Goal: Information Seeking & Learning: Learn about a topic

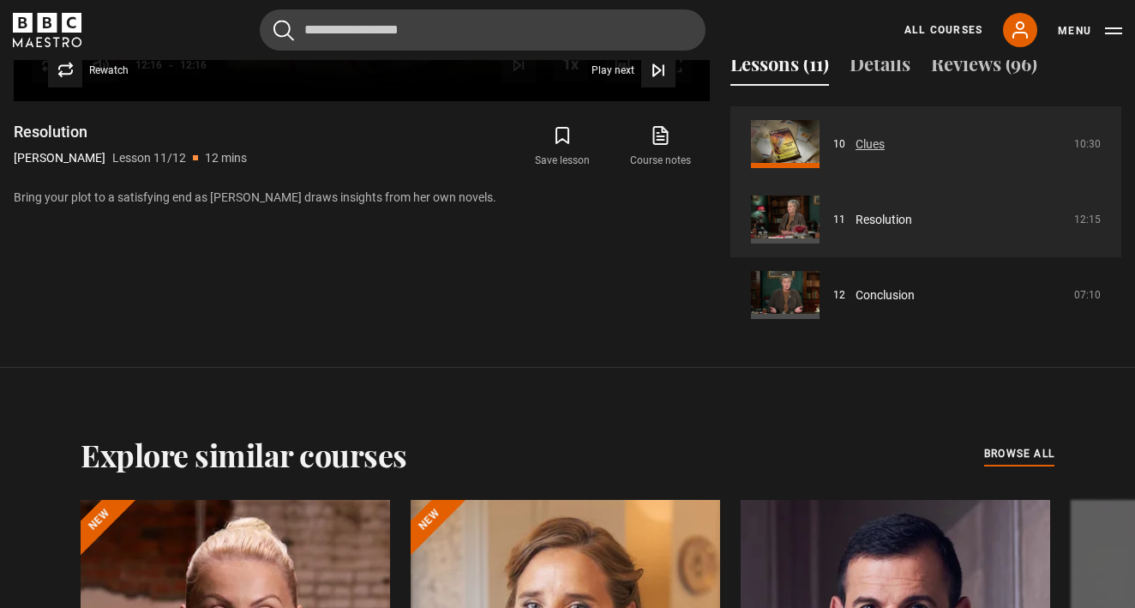
scroll to position [1031, 0]
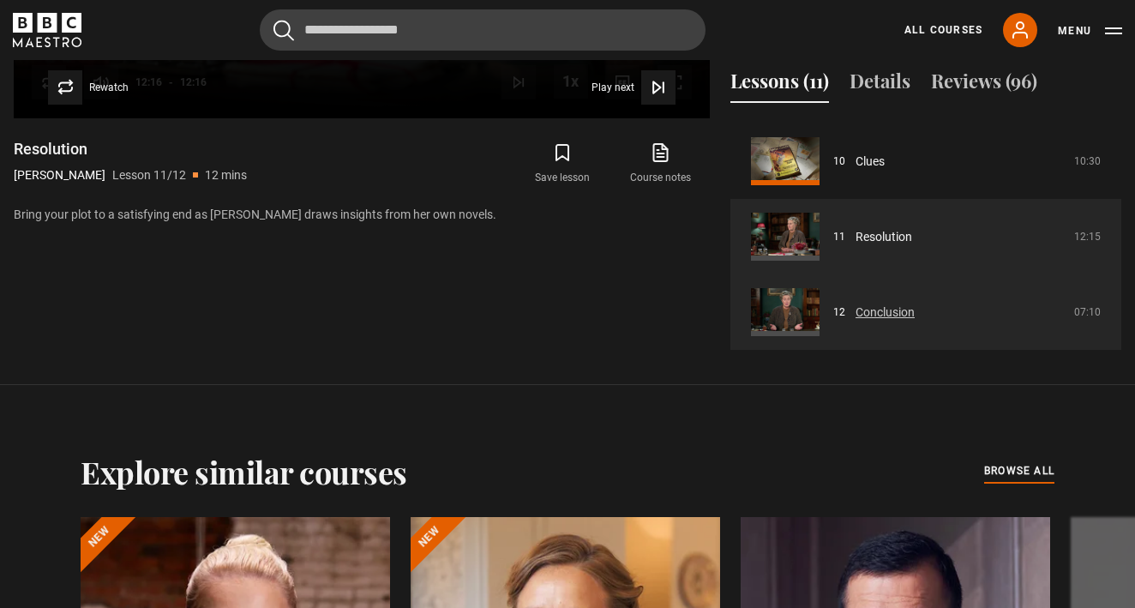
click at [890, 312] on link "Conclusion" at bounding box center [885, 312] width 59 height 18
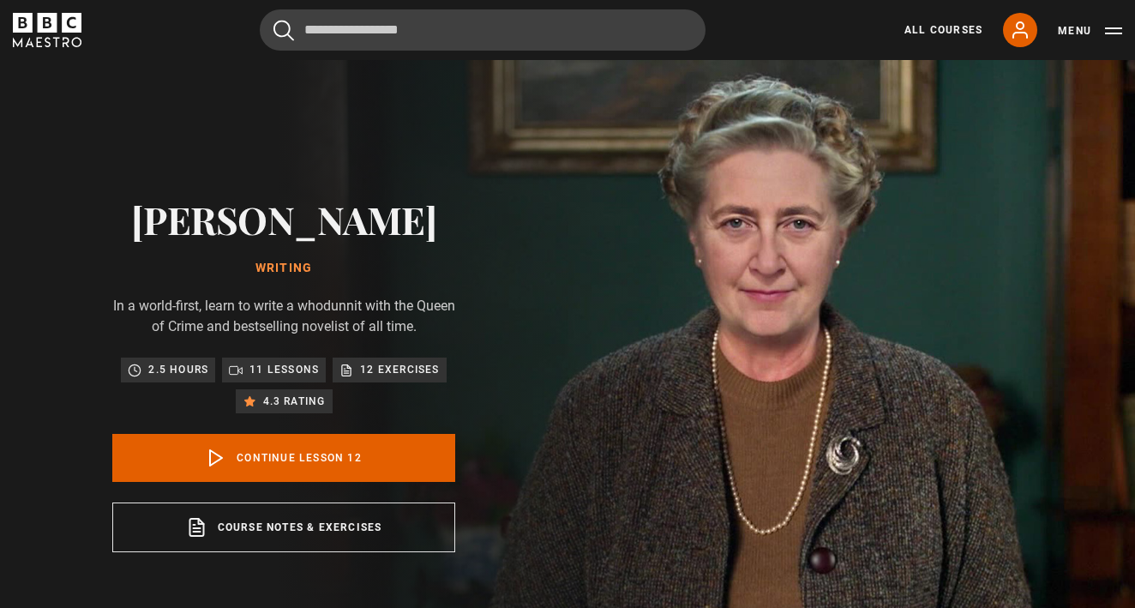
scroll to position [638, 0]
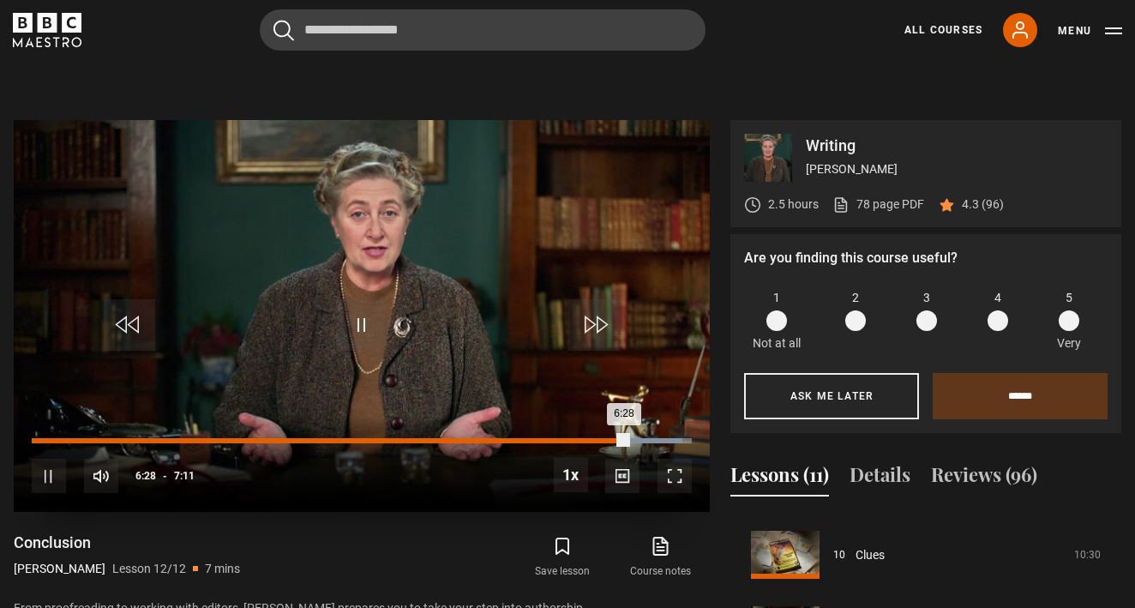
click at [606, 438] on div "Loaded : 98.58% 6:15 6:28" at bounding box center [362, 440] width 660 height 5
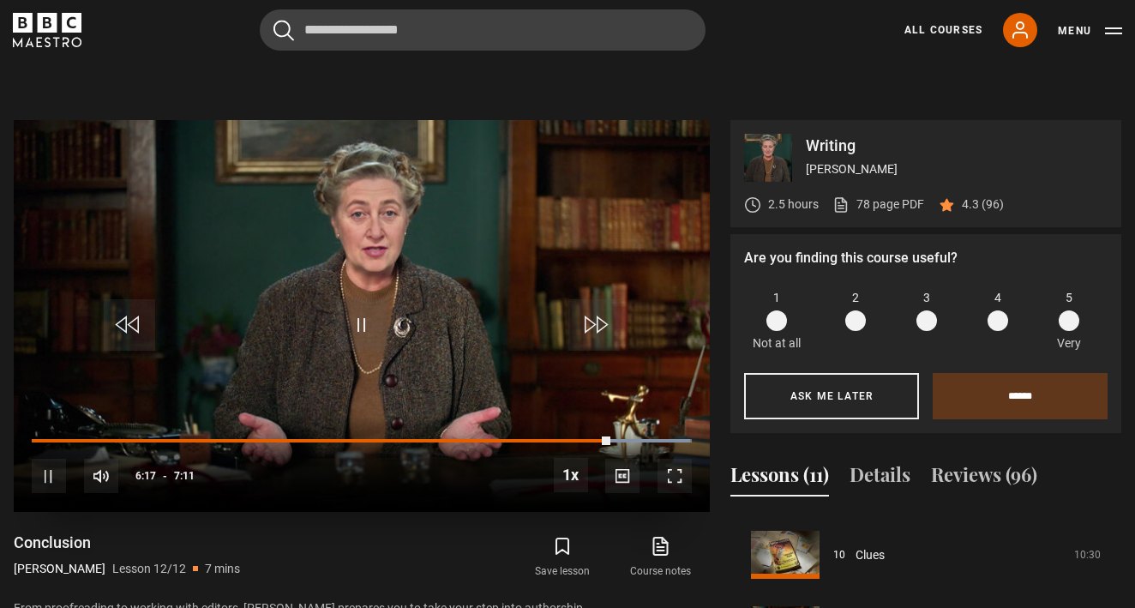
click at [588, 434] on div "10s Skip Back 10 seconds Pause 10s Skip Forward 10 seconds Loaded : 99.72% 5:30…" at bounding box center [362, 464] width 696 height 95
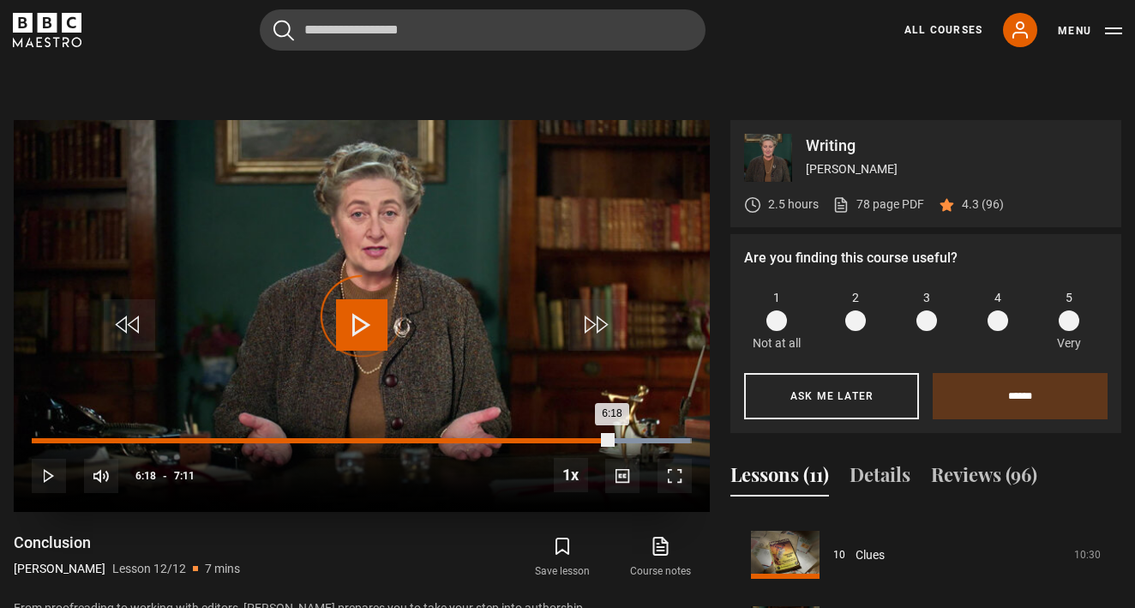
click at [588, 438] on div "Loaded : 99.72% 6:03 6:18" at bounding box center [362, 440] width 660 height 5
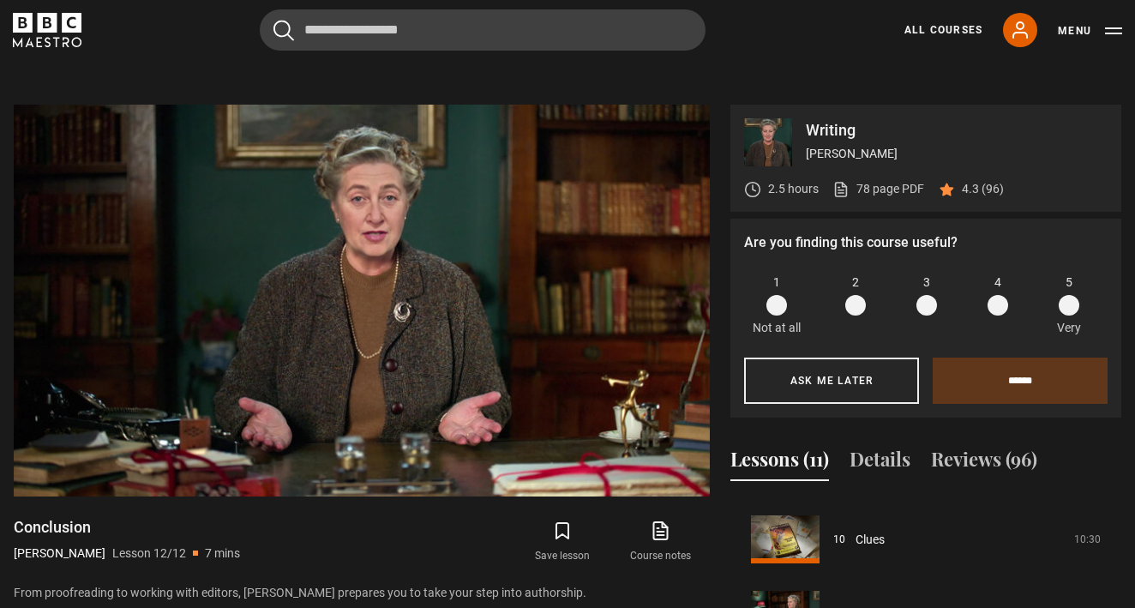
scroll to position [677, 0]
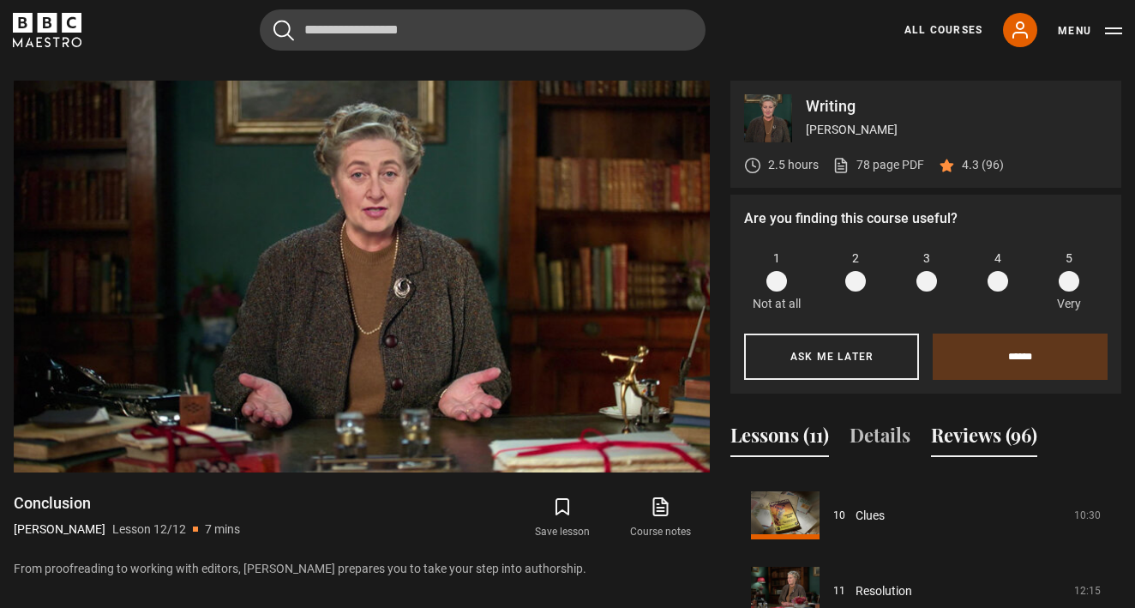
click at [994, 433] on button "Reviews (96)" at bounding box center [984, 439] width 106 height 36
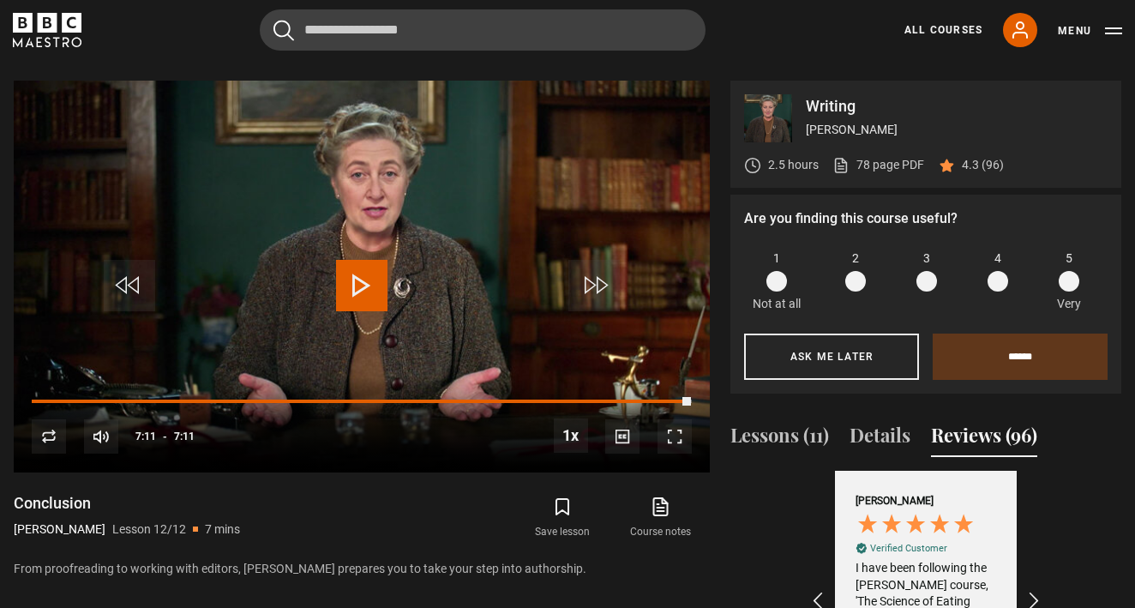
click at [988, 438] on button "Reviews (96)" at bounding box center [984, 439] width 106 height 36
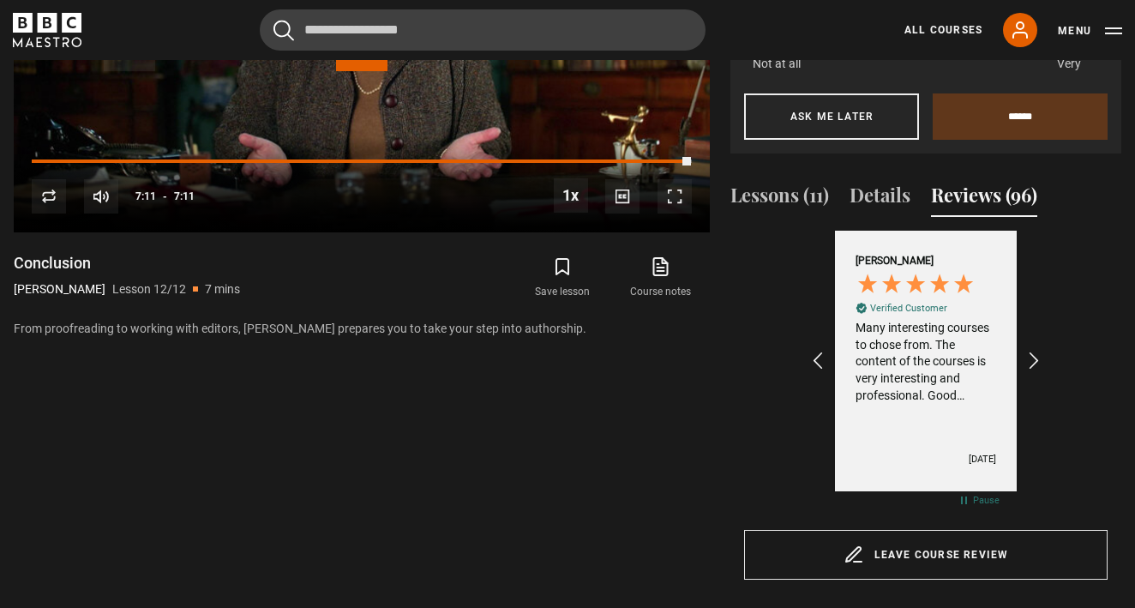
scroll to position [952, 0]
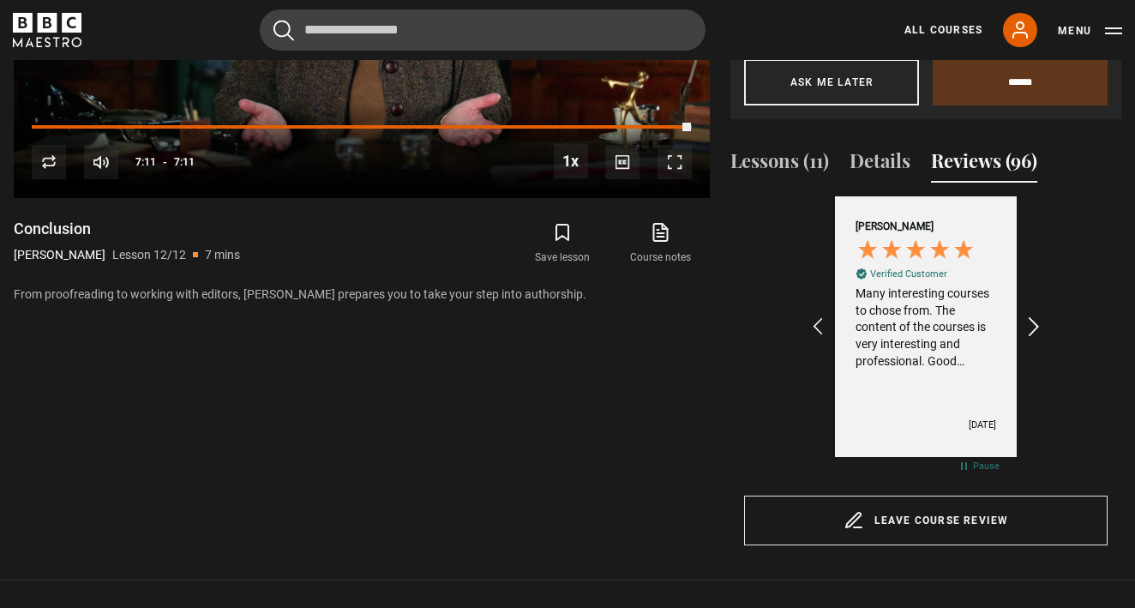
click at [1037, 324] on icon "REVIEWS.io Carousel Scroll Right" at bounding box center [1035, 327] width 24 height 24
click at [1037, 325] on icon "REVIEWS.io Carousel Scroll Right" at bounding box center [1035, 327] width 24 height 24
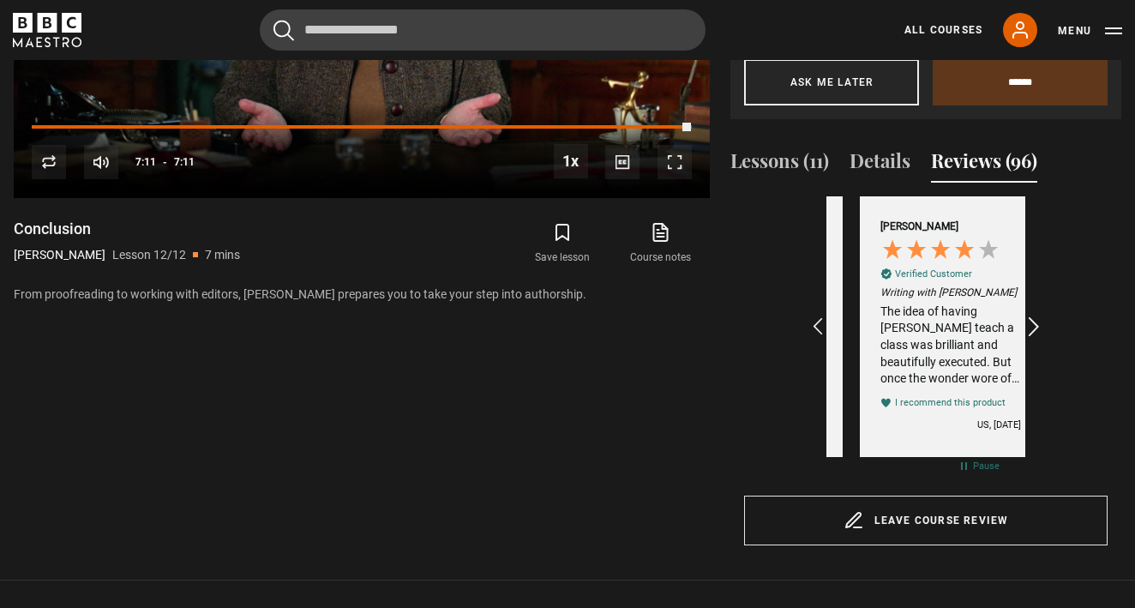
scroll to position [0, 597]
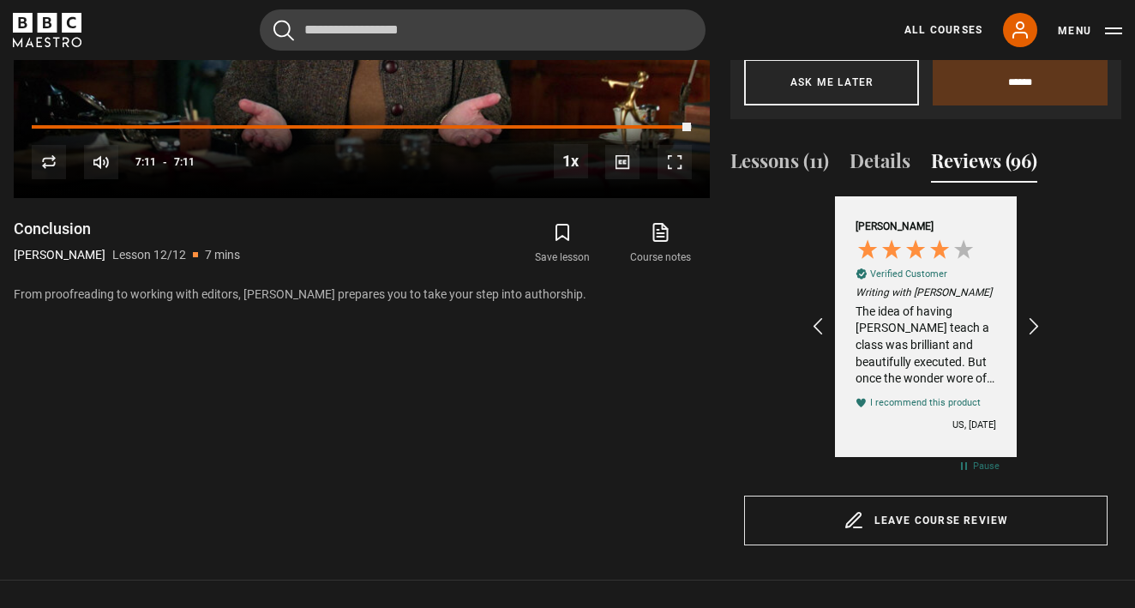
click at [939, 367] on div "The idea of having [PERSON_NAME] teach a class was brilliant and beautifully ex…" at bounding box center [926, 345] width 141 height 84
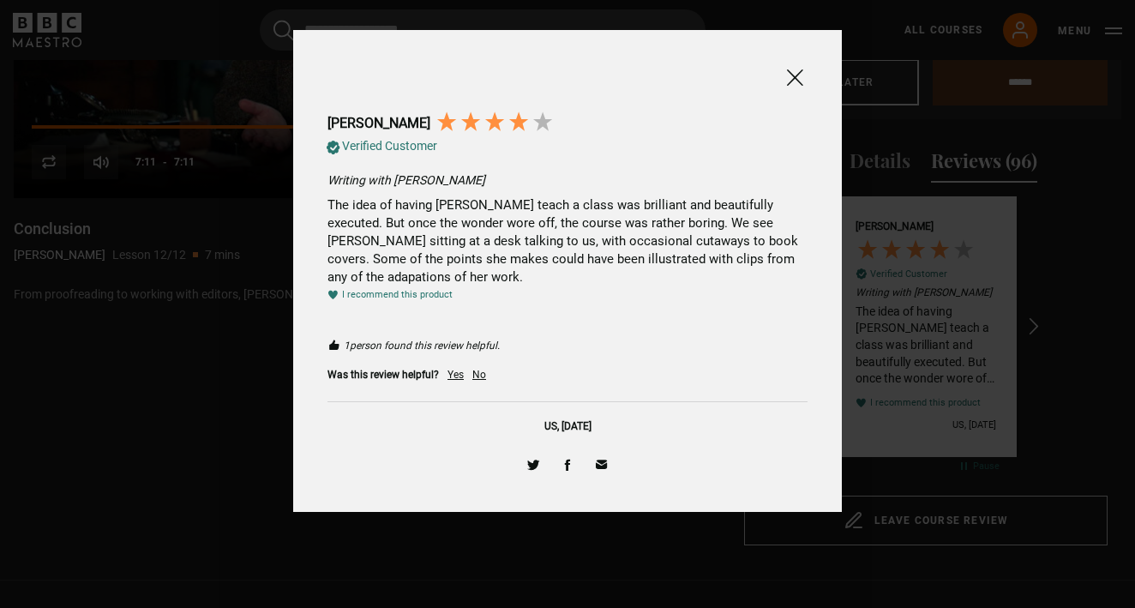
click at [792, 75] on span at bounding box center [794, 77] width 21 height 21
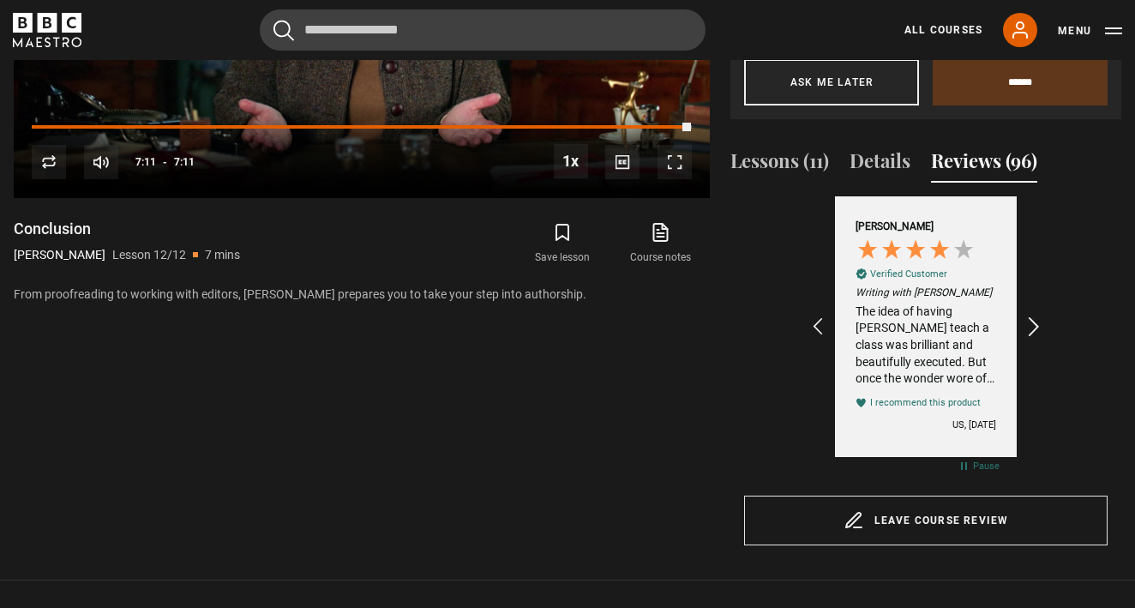
click at [1034, 326] on icon "REVIEWS.io Carousel Scroll Right" at bounding box center [1035, 327] width 24 height 24
click at [1034, 327] on icon "REVIEWS.io Carousel Scroll Right" at bounding box center [1035, 327] width 24 height 24
click at [1034, 328] on icon "REVIEWS.io Carousel Scroll Right" at bounding box center [1035, 327] width 24 height 24
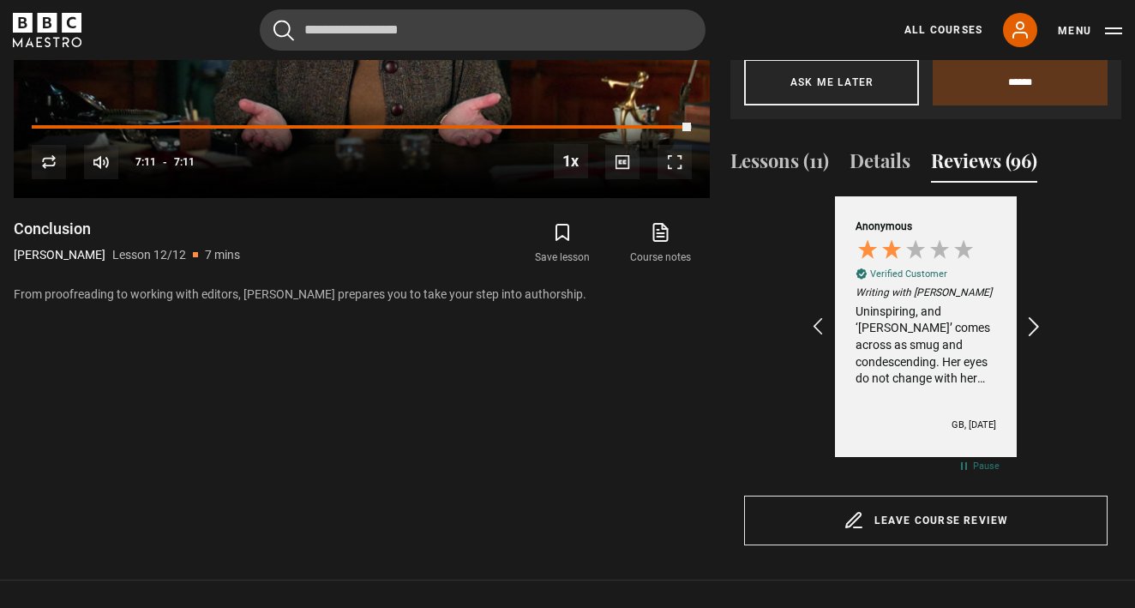
scroll to position [0, 1193]
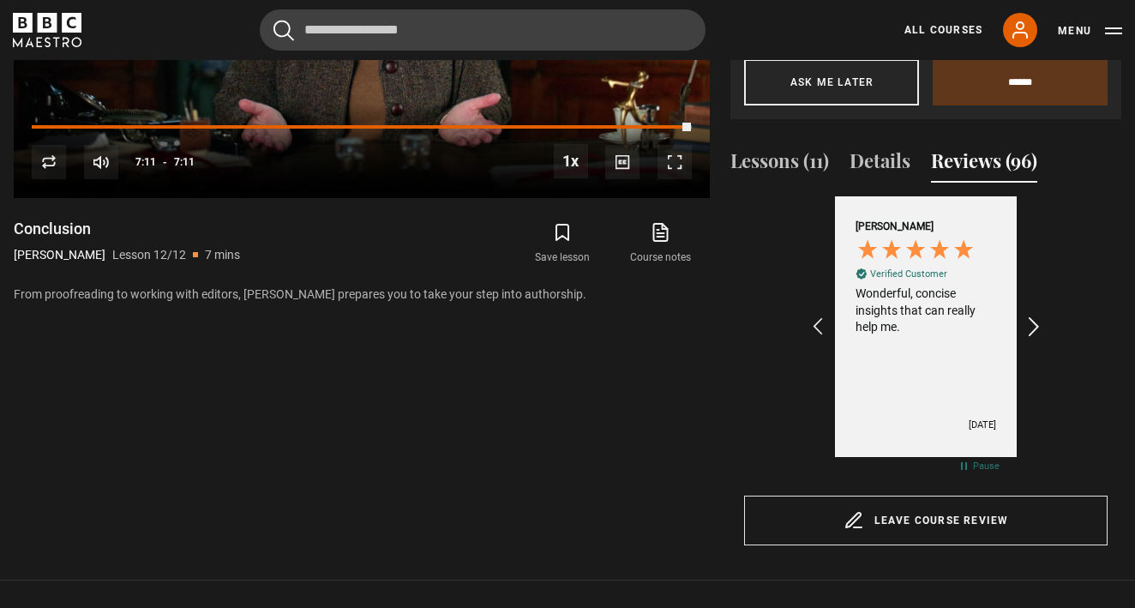
click at [1034, 328] on icon "REVIEWS.io Carousel Scroll Right" at bounding box center [1035, 327] width 24 height 24
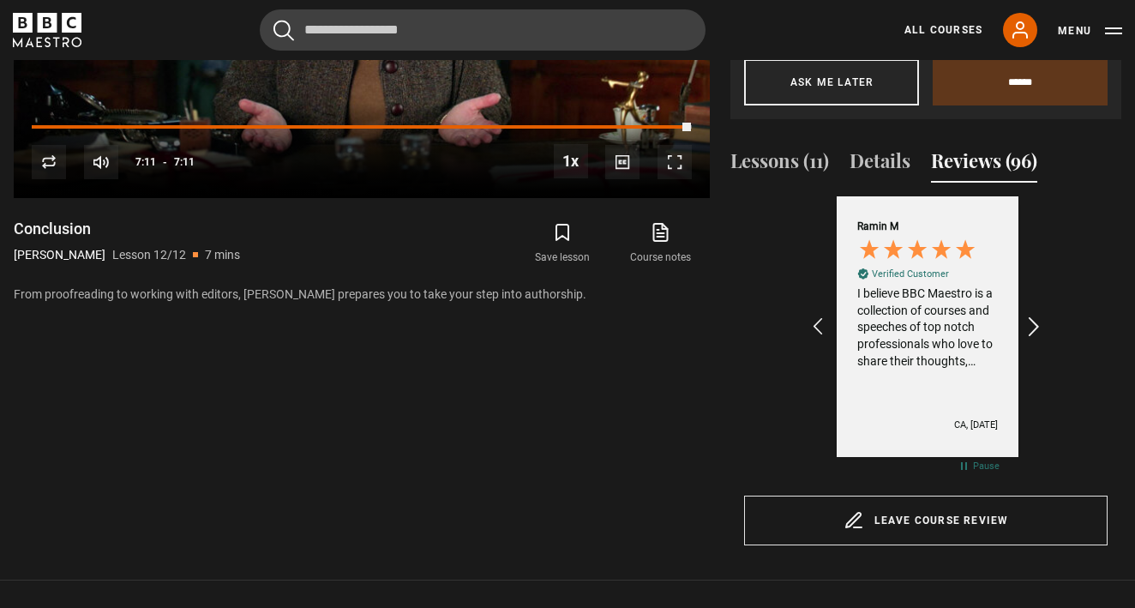
scroll to position [0, 1392]
click at [1035, 328] on icon "REVIEWS.io Carousel Scroll Right" at bounding box center [1035, 327] width 24 height 24
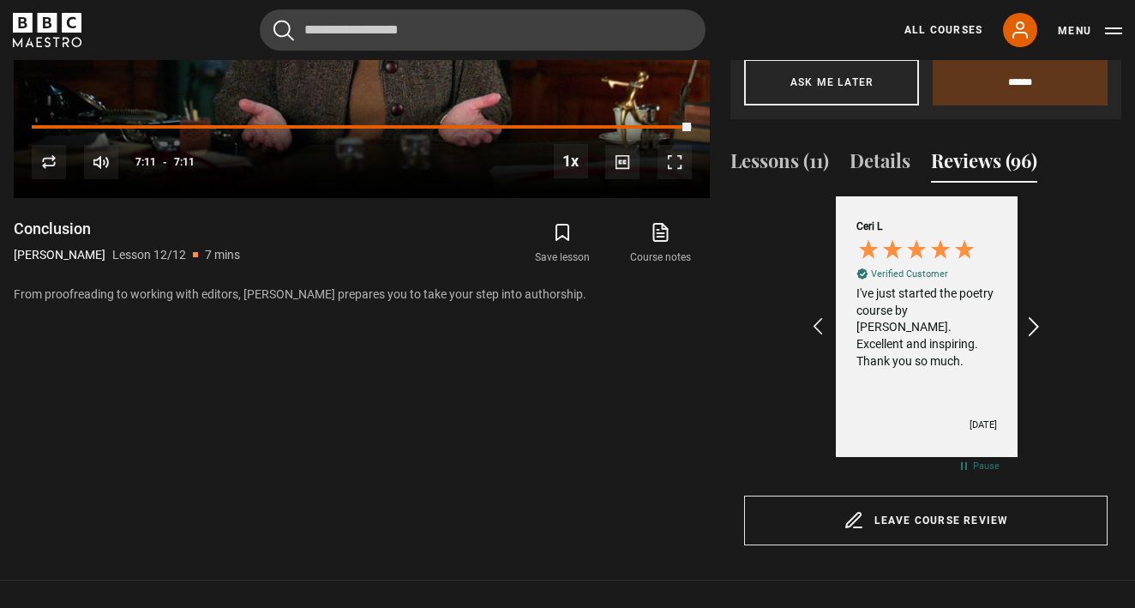
scroll to position [0, 1591]
click at [1035, 329] on icon "REVIEWS.io Carousel Scroll Right" at bounding box center [1035, 327] width 24 height 24
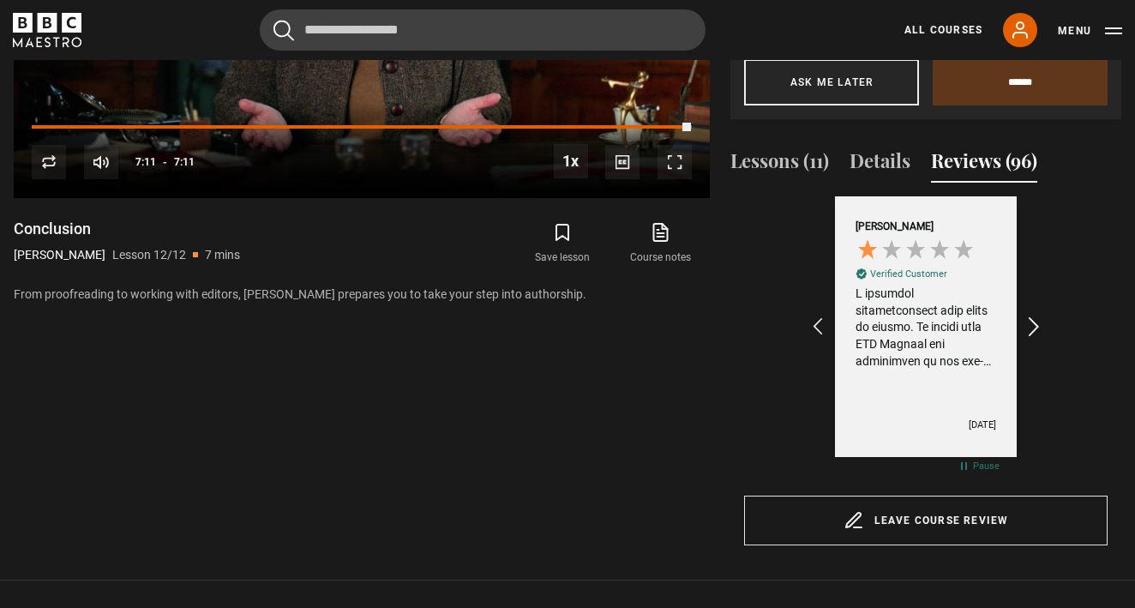
click at [1035, 329] on icon "REVIEWS.io Carousel Scroll Right" at bounding box center [1035, 327] width 24 height 24
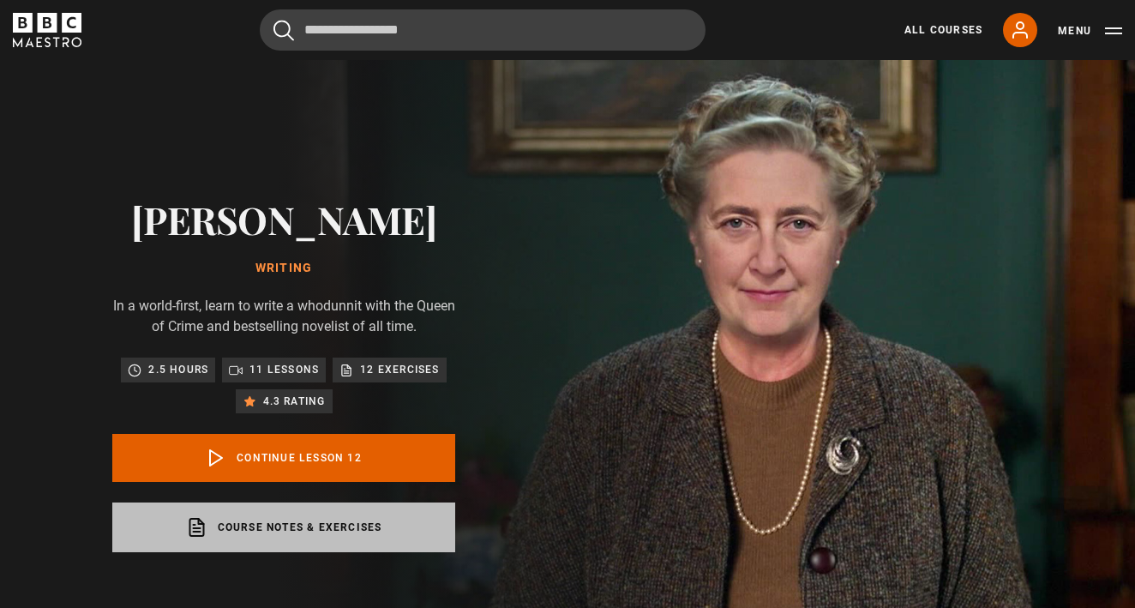
scroll to position [0, 2188]
click at [291, 523] on link "Course notes & exercises opens in a new tab" at bounding box center [283, 527] width 343 height 50
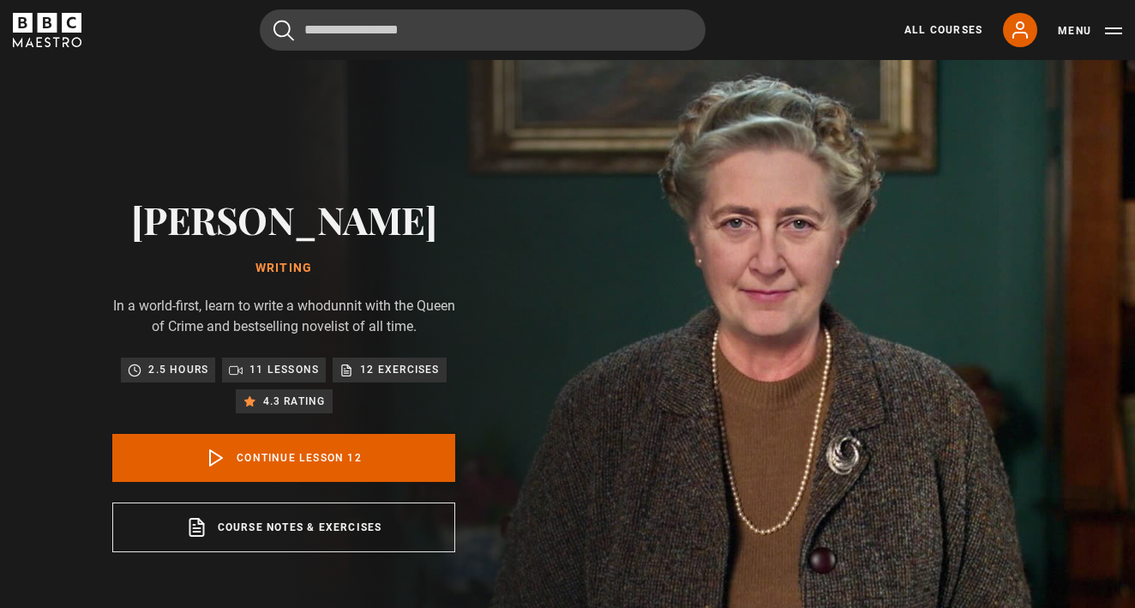
scroll to position [0, 2387]
